Goal: Complete application form

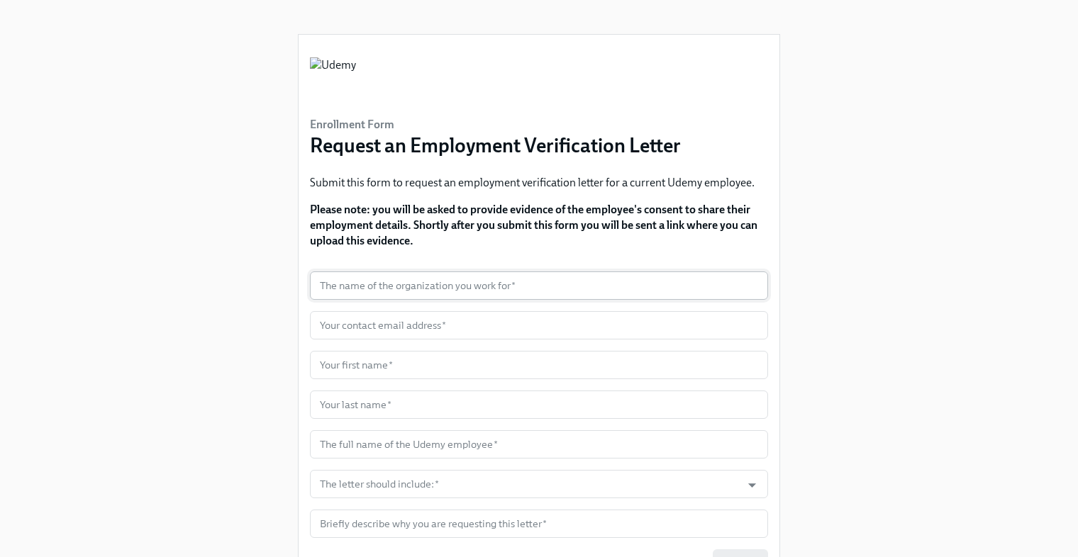
click at [454, 288] on input "text" at bounding box center [539, 286] width 458 height 28
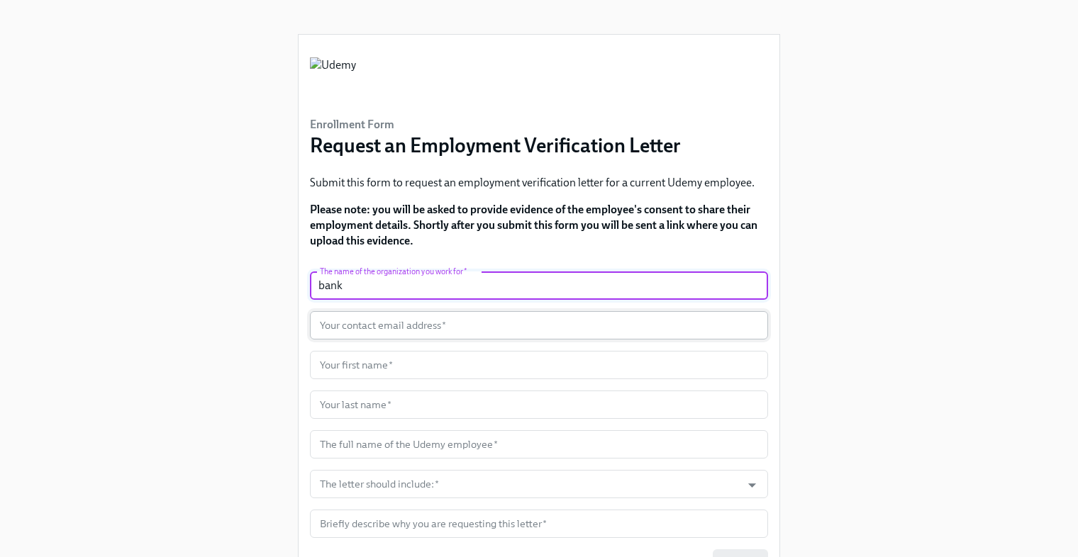
type input "bank"
click at [461, 328] on input "text" at bounding box center [539, 325] width 458 height 28
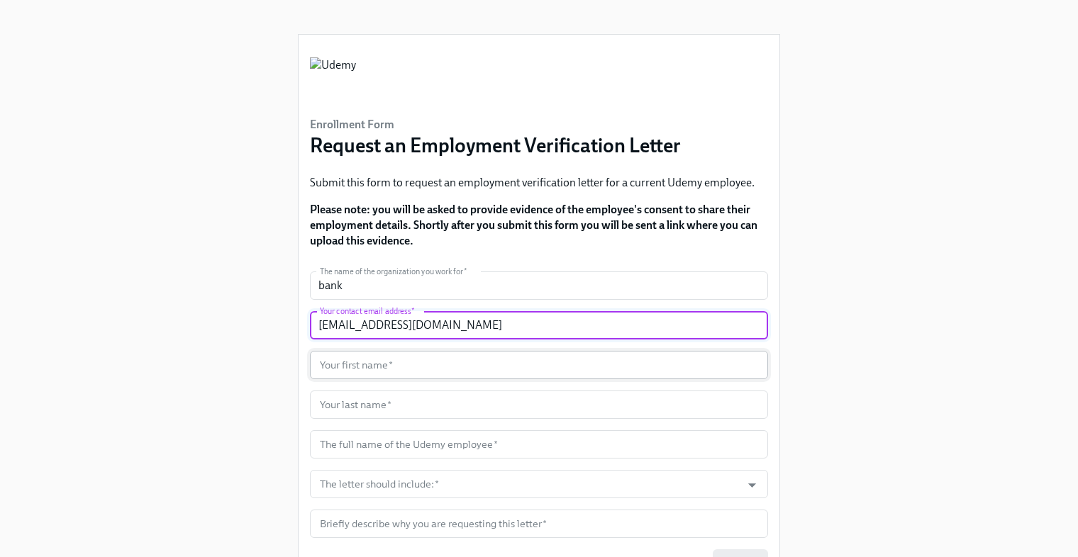
type input "[EMAIL_ADDRESS][DOMAIN_NAME]"
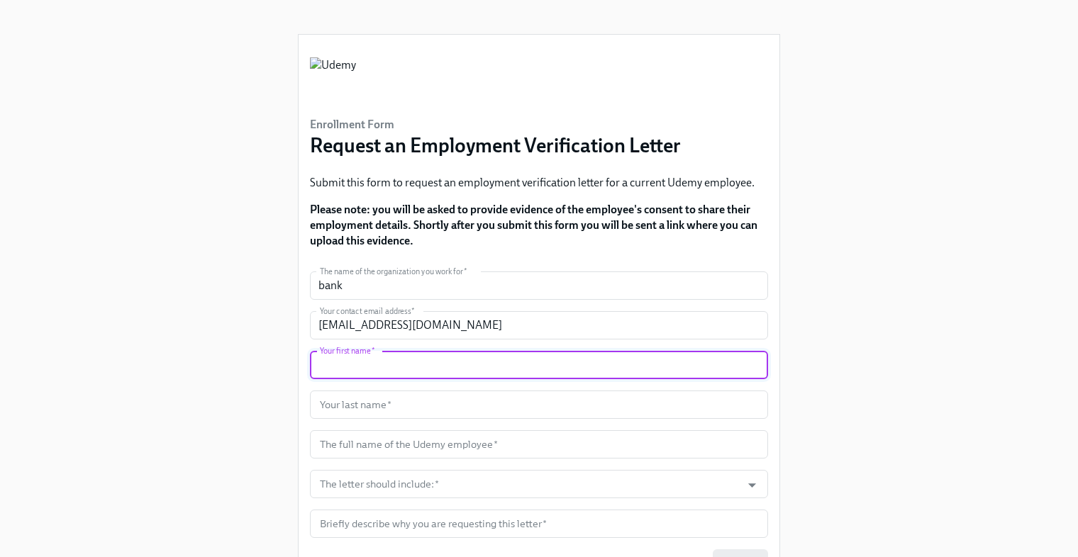
click at [452, 375] on input "text" at bounding box center [539, 365] width 458 height 28
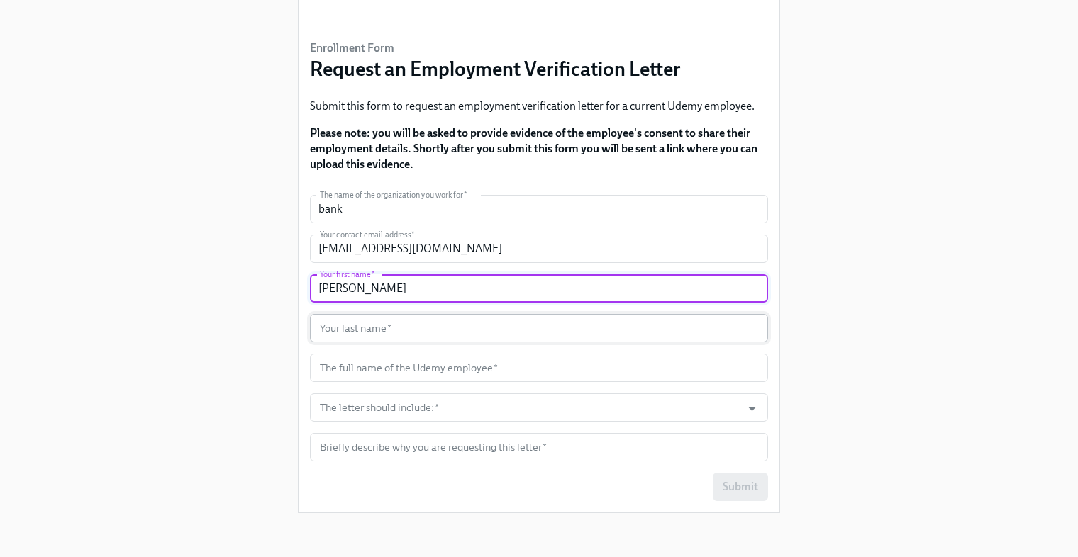
type input "[PERSON_NAME]"
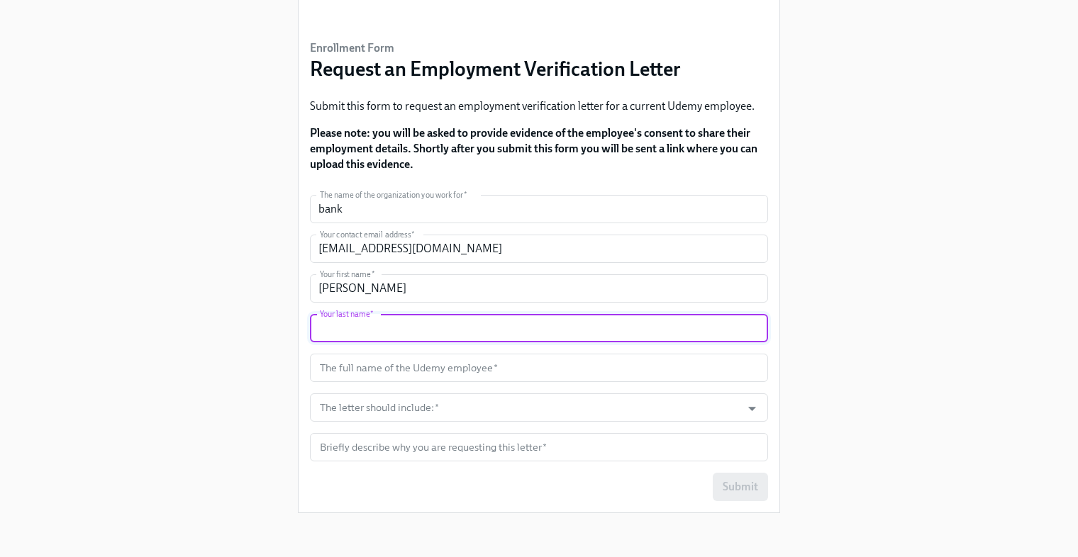
click at [418, 331] on input "text" at bounding box center [539, 328] width 458 height 28
type input "Jack"
click at [454, 369] on input "text" at bounding box center [539, 368] width 458 height 28
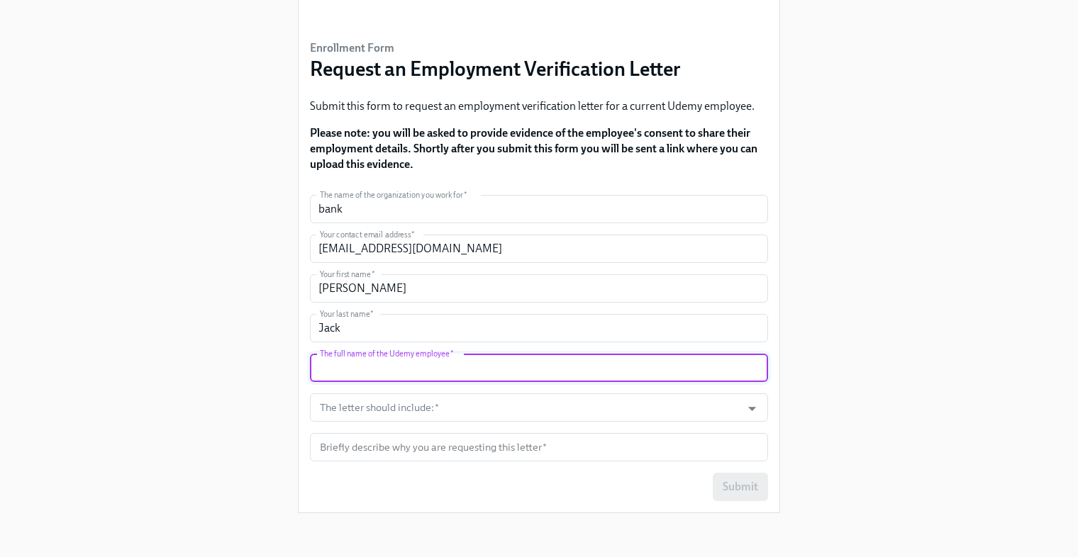
type input "[PERSON_NAME]"
click at [457, 418] on input "The letter should include:   *" at bounding box center [525, 407] width 417 height 28
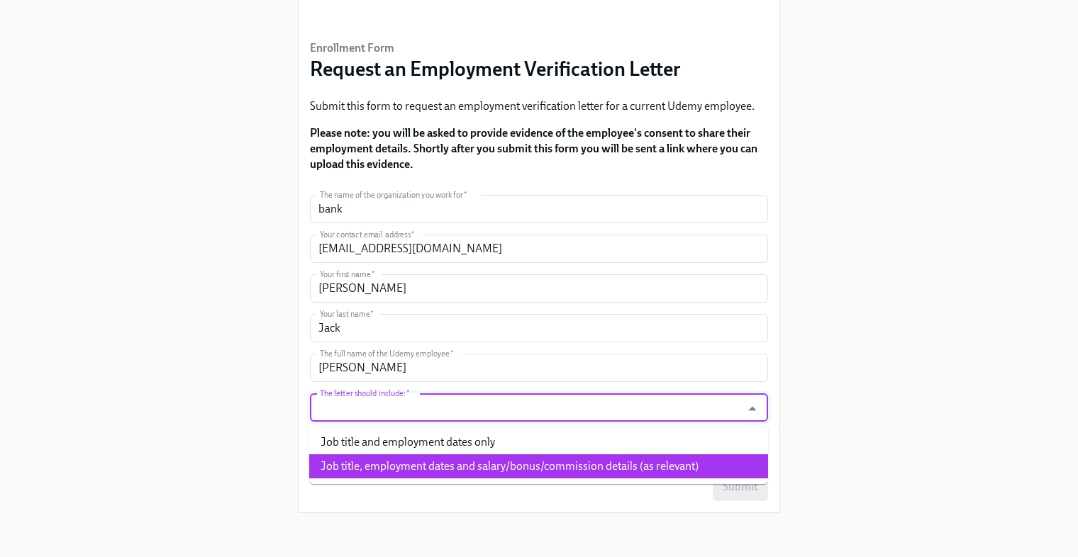
click at [445, 472] on li "Job title, employment dates and salary/bonus/commission details (as relevant)" at bounding box center [538, 466] width 459 height 24
type input "Job title, employment dates and salary/bonus/commission details (as relevant)"
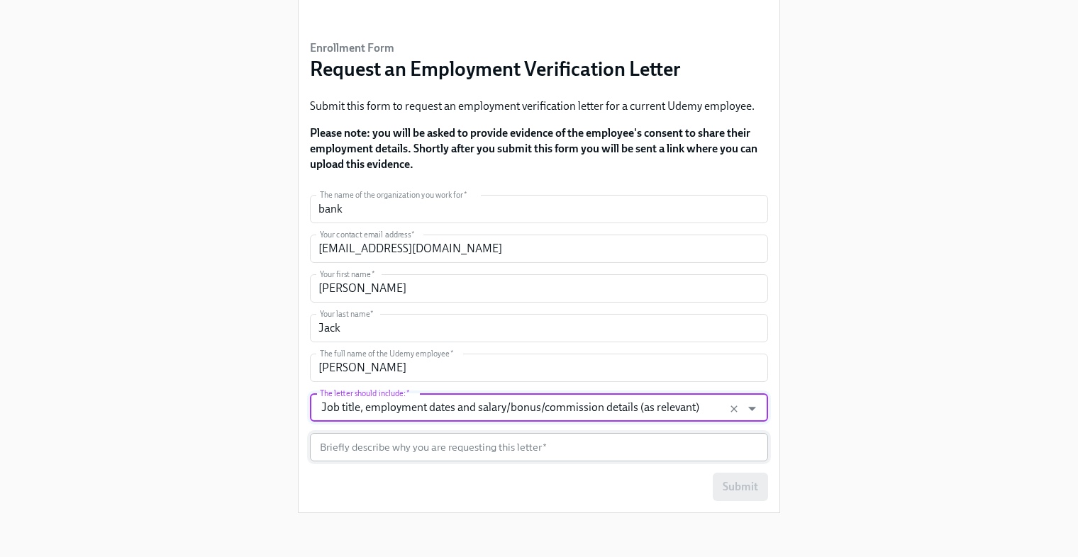
click at [486, 447] on input "text" at bounding box center [539, 447] width 458 height 28
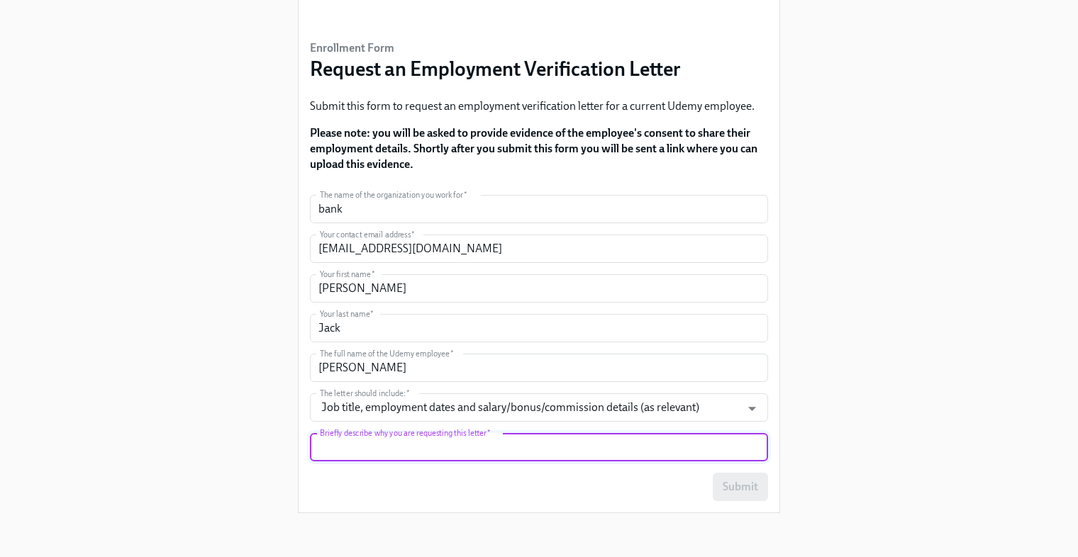
click at [414, 452] on input "text" at bounding box center [539, 447] width 458 height 28
type input "employment verification"
click at [748, 486] on span "Submit" at bounding box center [739, 487] width 35 height 14
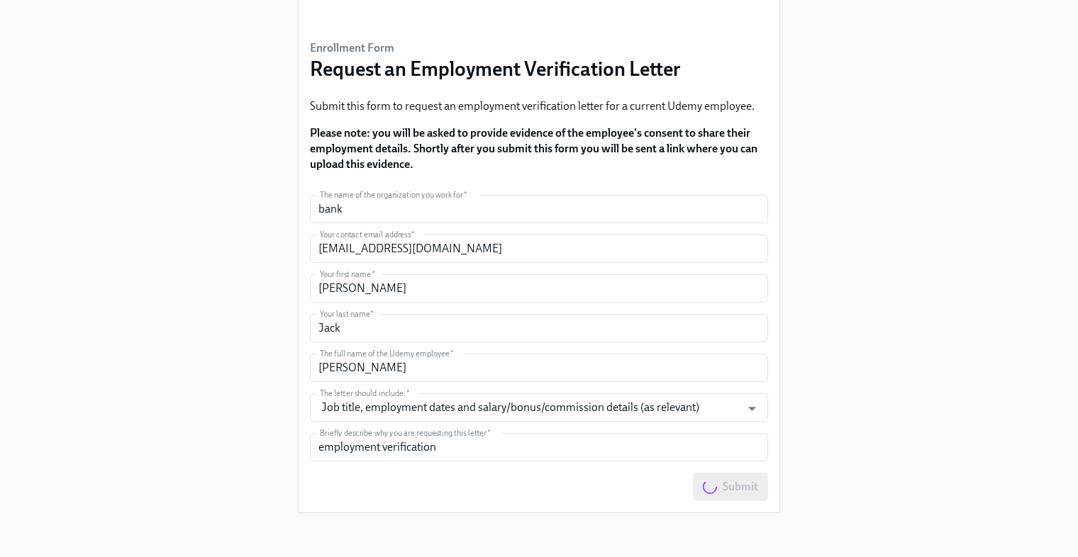
scroll to position [0, 0]
